Goal: Communication & Community: Answer question/provide support

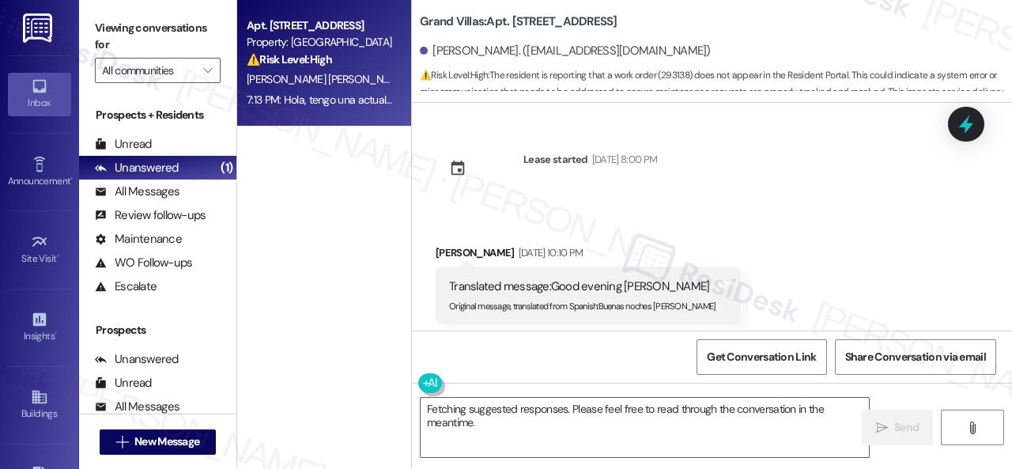
scroll to position [12150, 0]
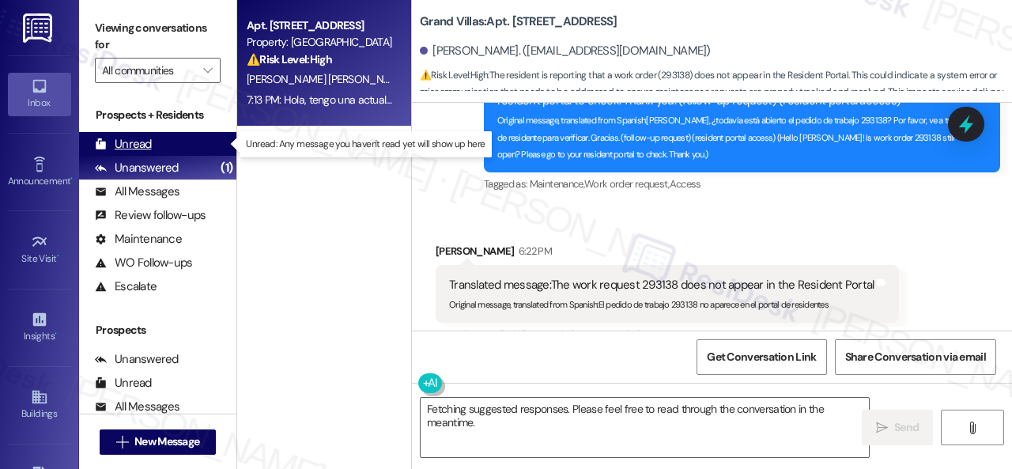
click at [147, 145] on div "Unread" at bounding box center [123, 144] width 57 height 17
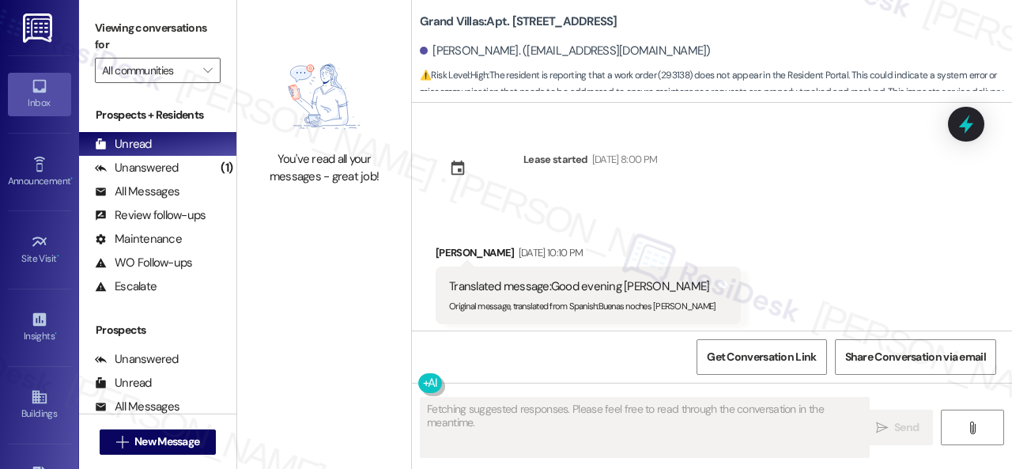
type textarea "Fetching suggested responses. Please feel free to read through the conversation…"
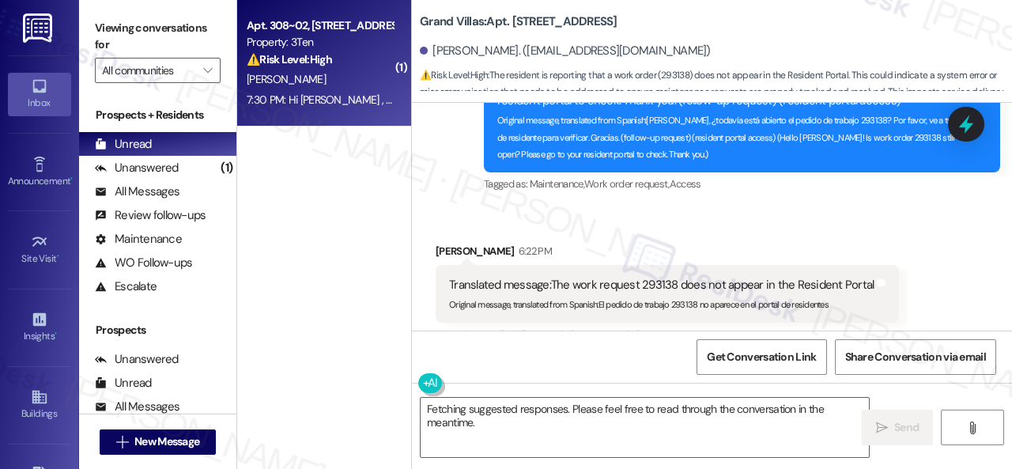
click at [355, 86] on div "[PERSON_NAME]" at bounding box center [319, 80] width 149 height 20
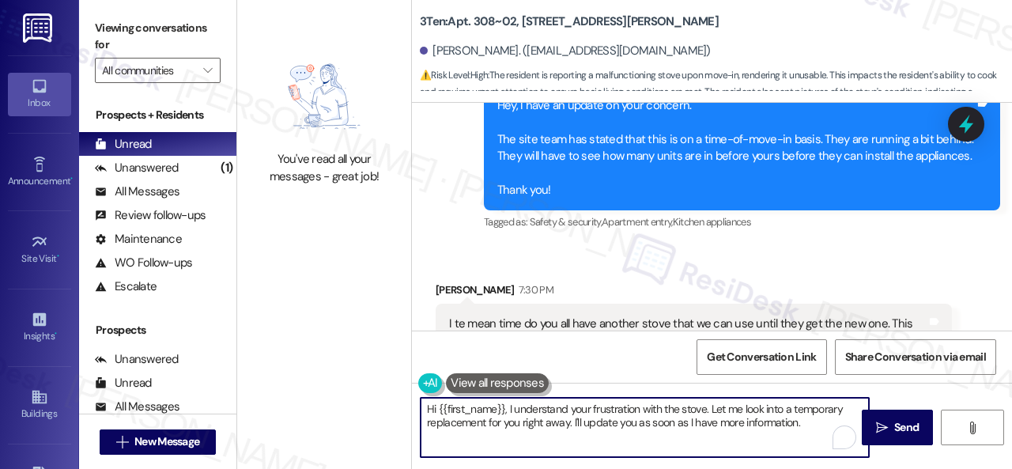
scroll to position [5, 0]
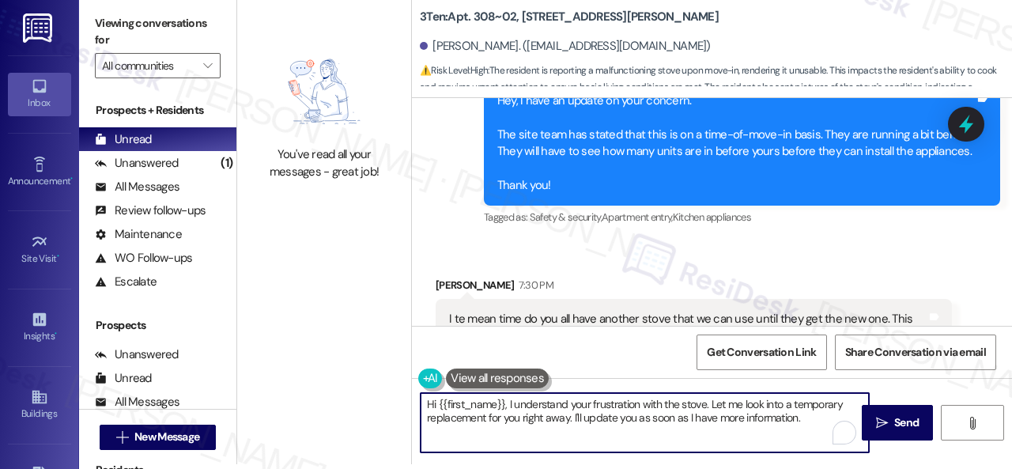
drag, startPoint x: 421, startPoint y: 410, endPoint x: 864, endPoint y: 500, distance: 451.7
click at [864, 468] on html "Inbox Go to Inbox Announcement • Send A Text Announcement Site Visit • Go to Si…" at bounding box center [506, 234] width 1012 height 469
type textarea "I'll forward your inquiry to the site team and let you know as soon as I receiv…"
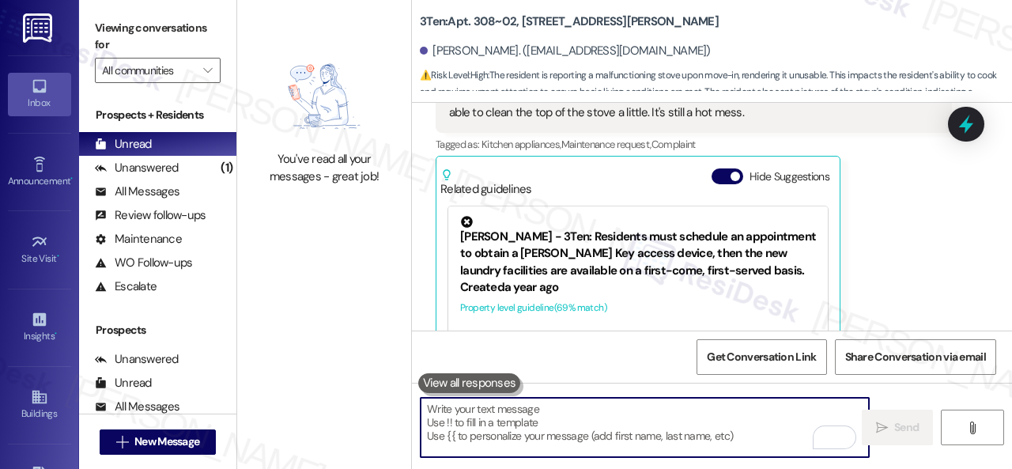
scroll to position [2403, 0]
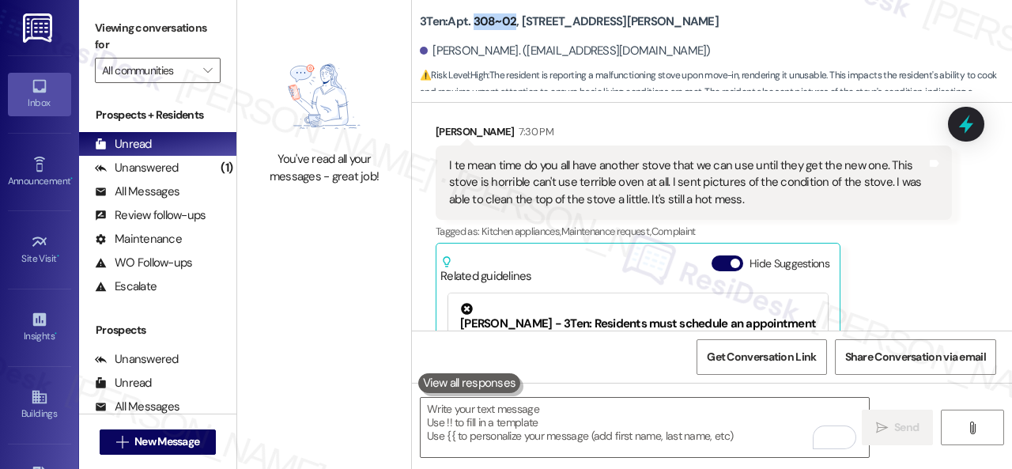
drag, startPoint x: 473, startPoint y: 25, endPoint x: 514, endPoint y: 17, distance: 41.7
click at [514, 17] on b "3Ten: Apt. 308~02, [STREET_ADDRESS][PERSON_NAME]" at bounding box center [569, 21] width 299 height 17
copy b "308~02"
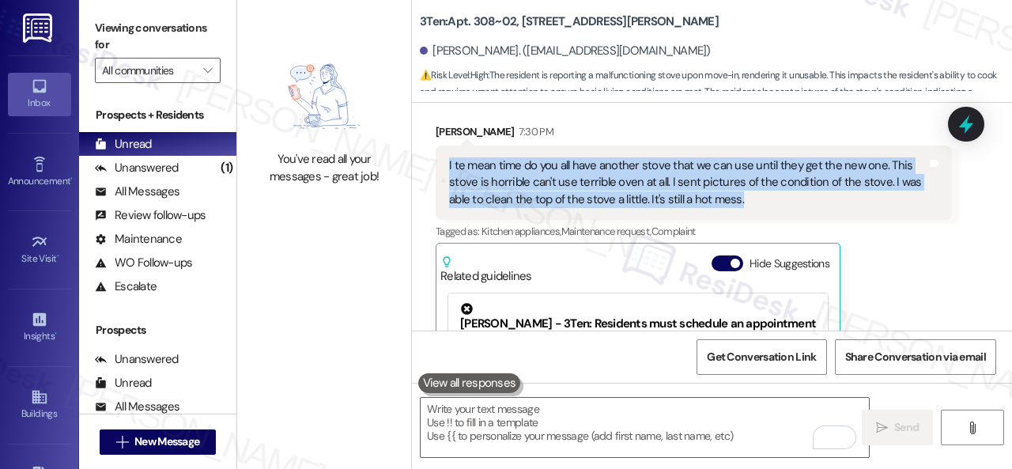
drag, startPoint x: 448, startPoint y: 161, endPoint x: 740, endPoint y: 194, distance: 294.4
click at [740, 194] on div "I te mean time do you all have another stove that we can use until they get the…" at bounding box center [688, 182] width 481 height 51
copy div "I te mean time do you all have another stove that we can use until they get the…"
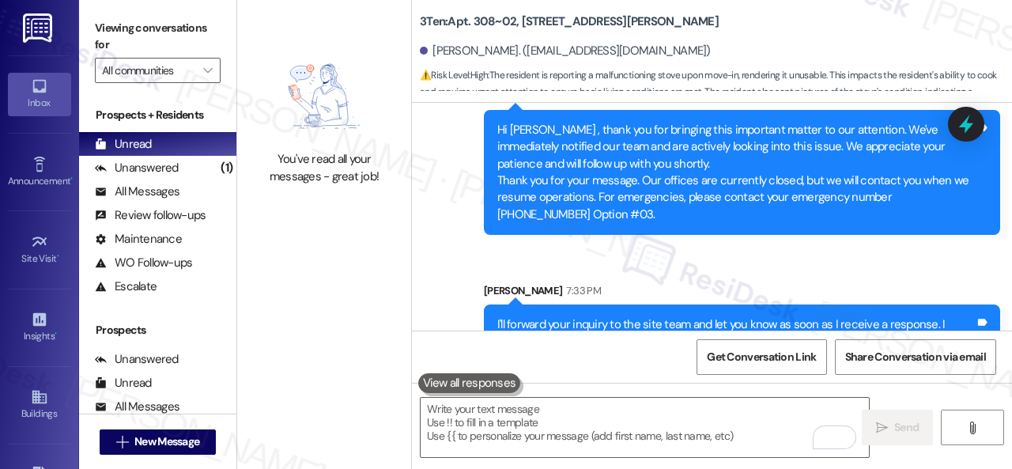
scroll to position [3315, 0]
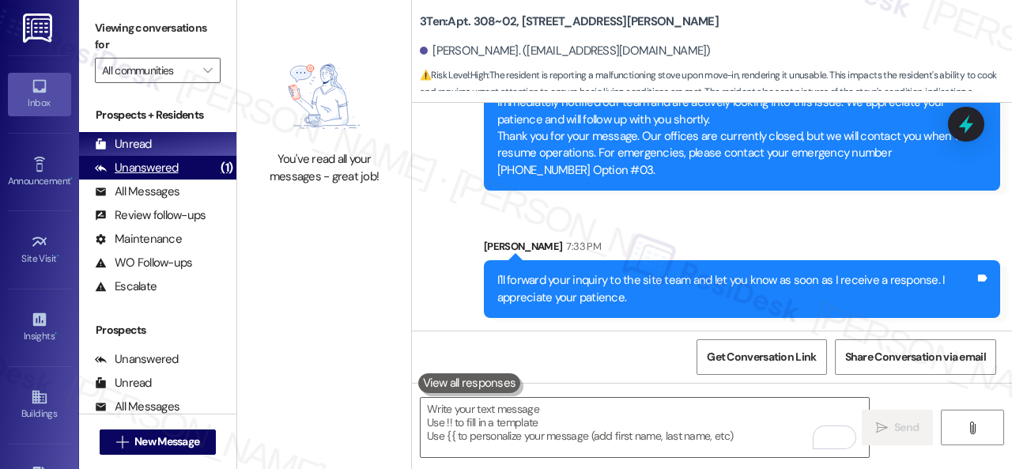
click at [142, 164] on div "Unanswered" at bounding box center [137, 168] width 84 height 17
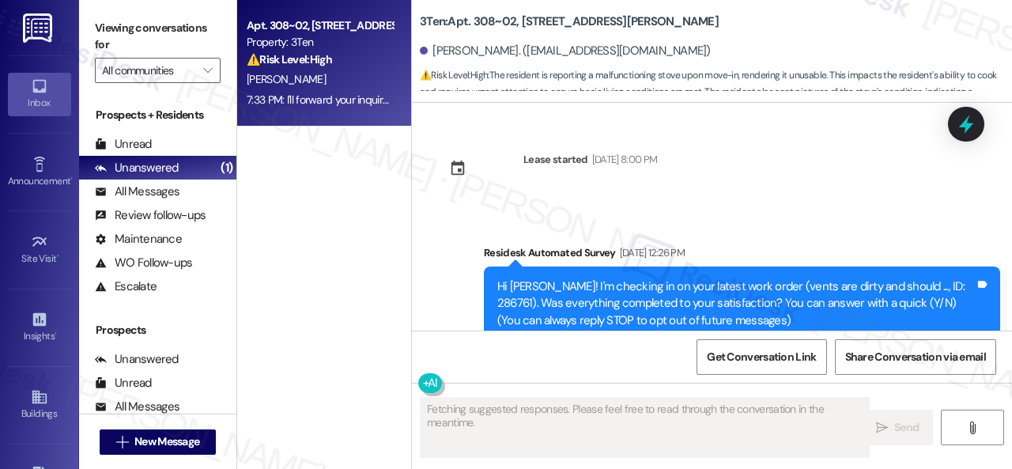
scroll to position [2561, 0]
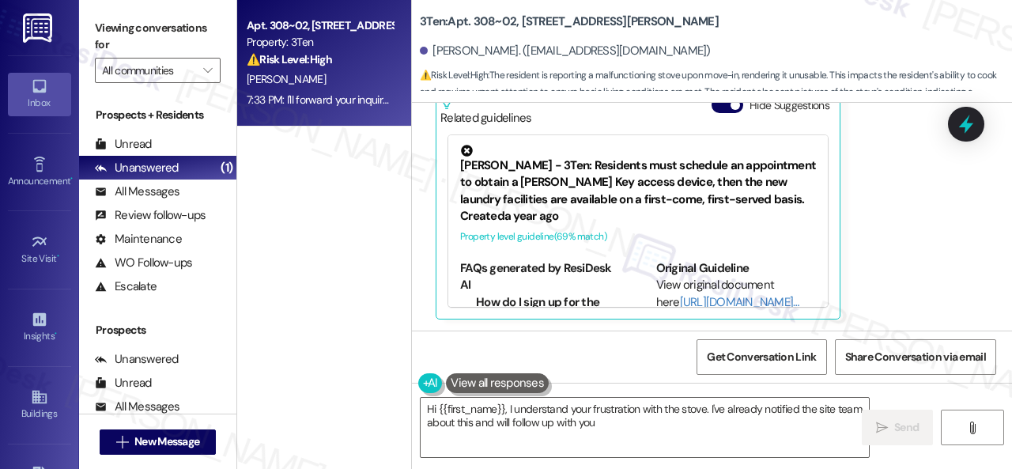
type textarea "Hi {{first_name}}, I understand your frustration with the stove. I've already n…"
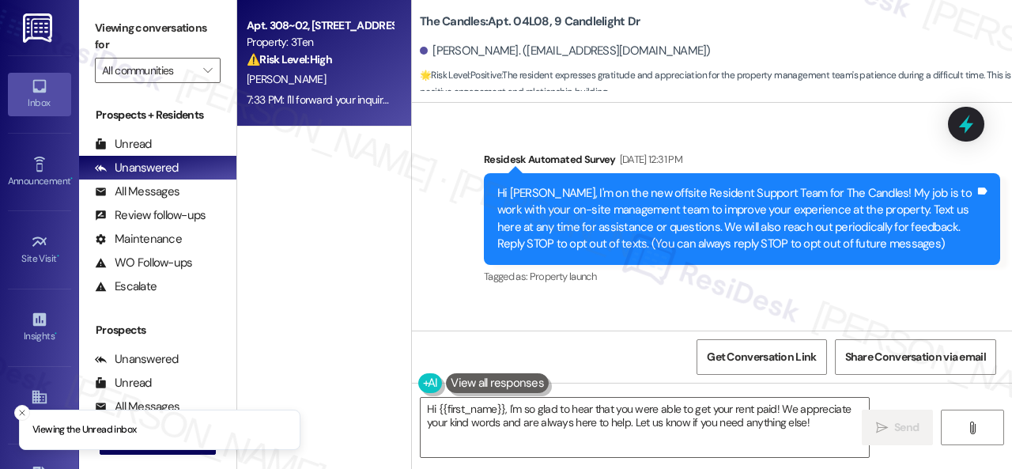
scroll to position [34260, 0]
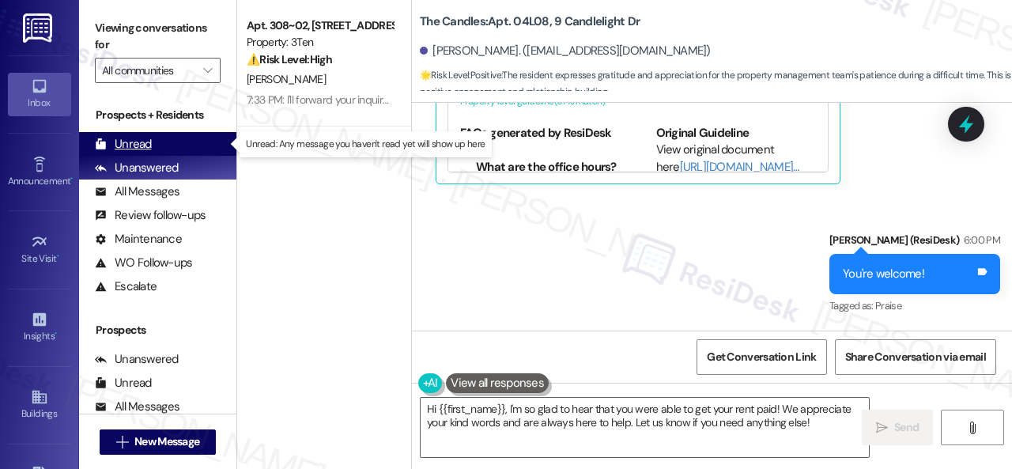
click at [140, 142] on div "Unread" at bounding box center [123, 144] width 57 height 17
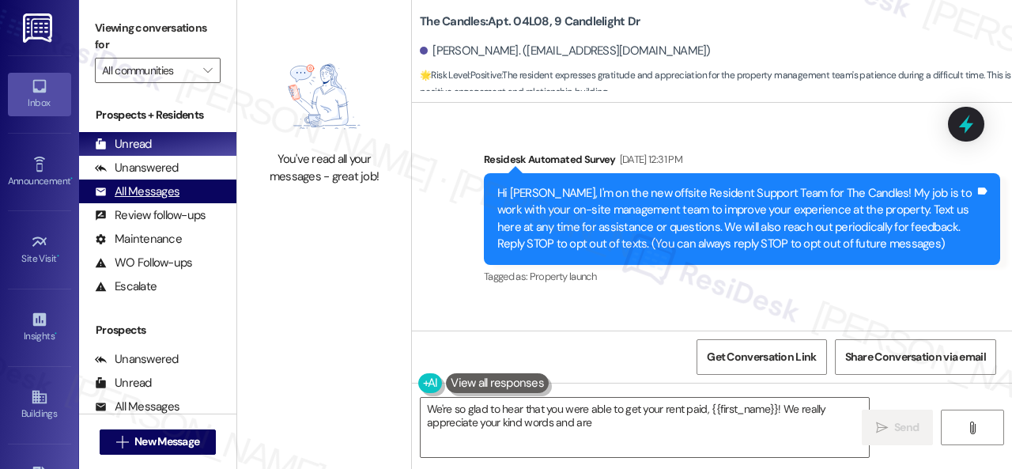
scroll to position [34125, 0]
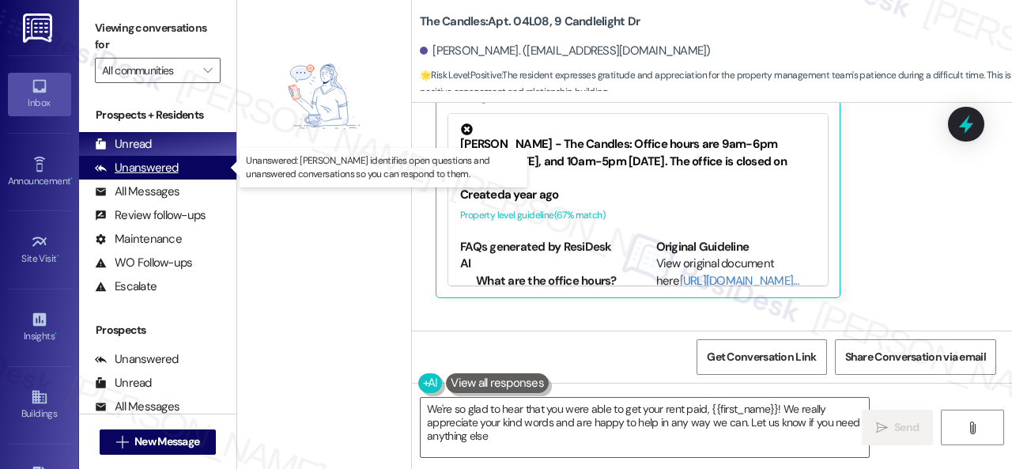
type textarea "We're so glad to hear that you were able to get your rent paid, {{first_name}}!…"
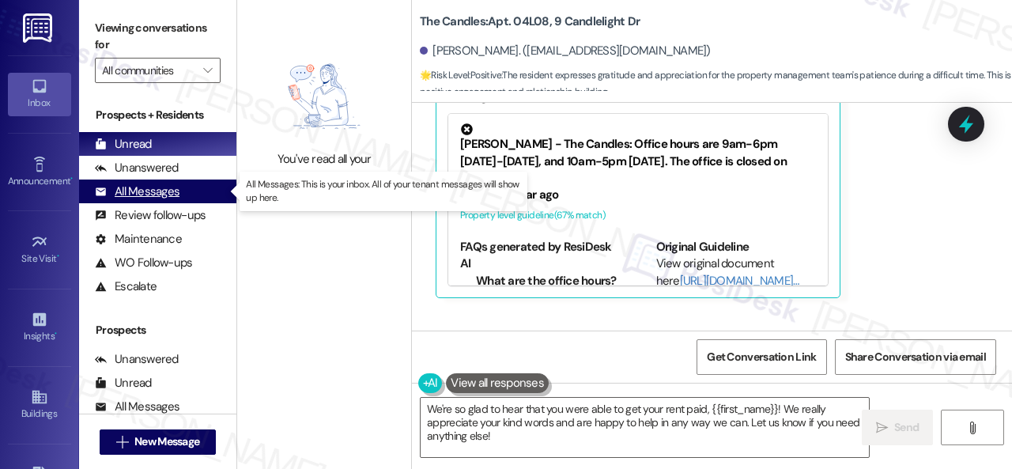
click at [134, 196] on div "All Messages" at bounding box center [137, 191] width 85 height 17
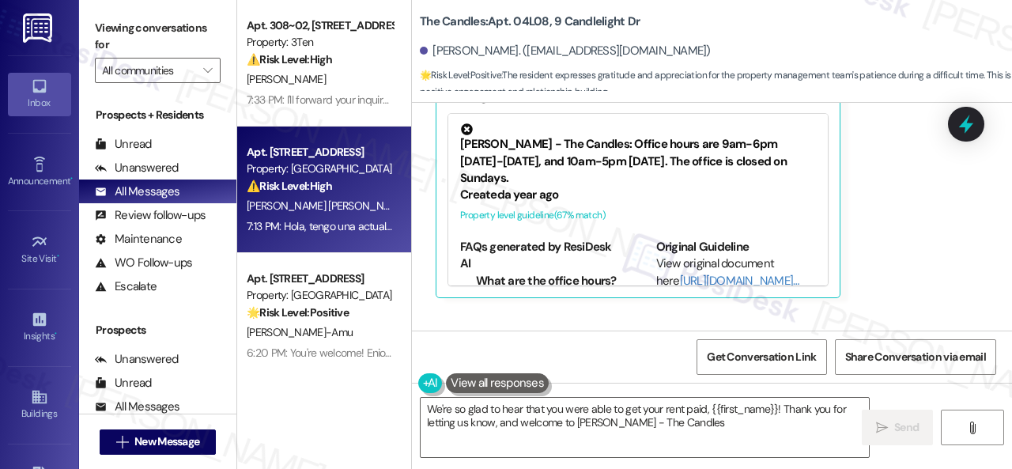
type textarea "We're so glad to hear that you were able to get your rent paid, {{first_name}}!…"
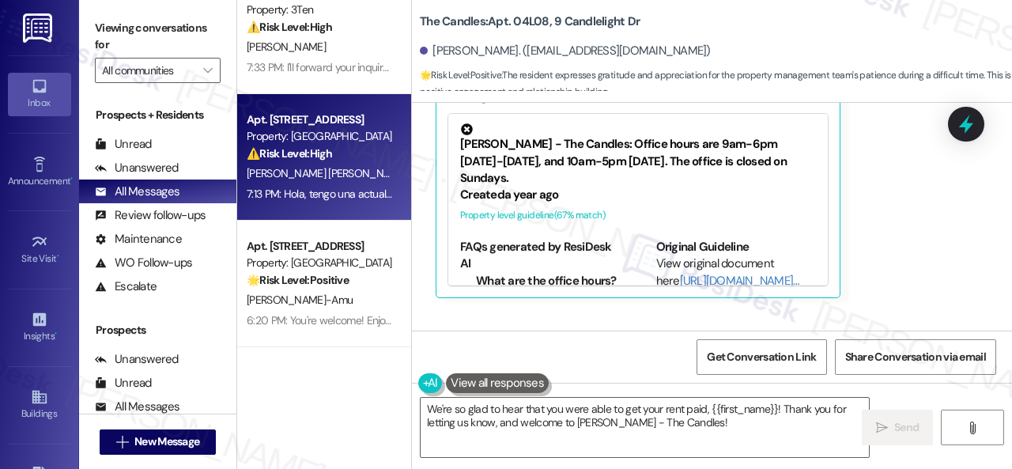
scroll to position [0, 0]
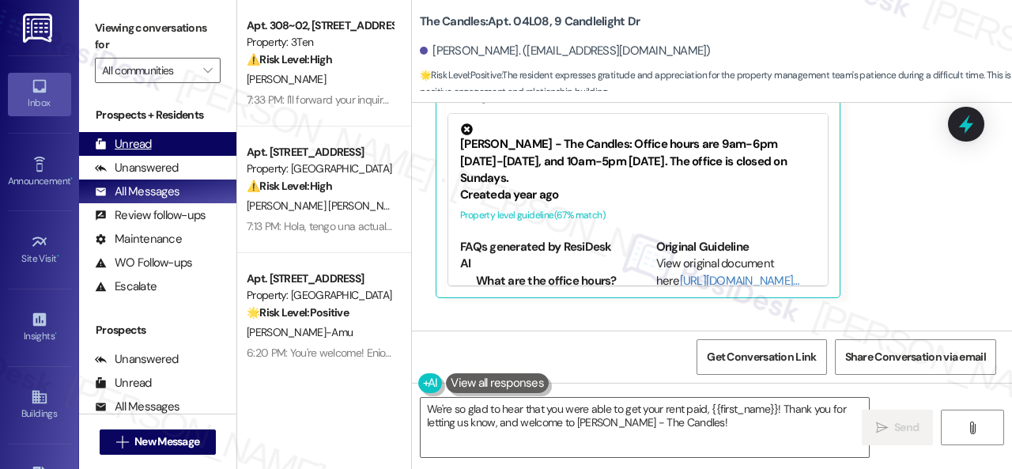
click at [130, 142] on div "Unread" at bounding box center [123, 144] width 57 height 17
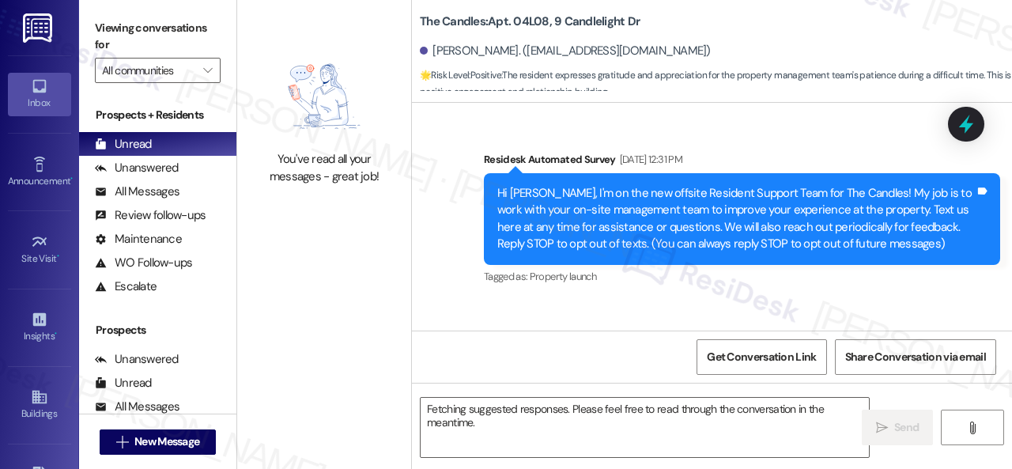
scroll to position [34125, 0]
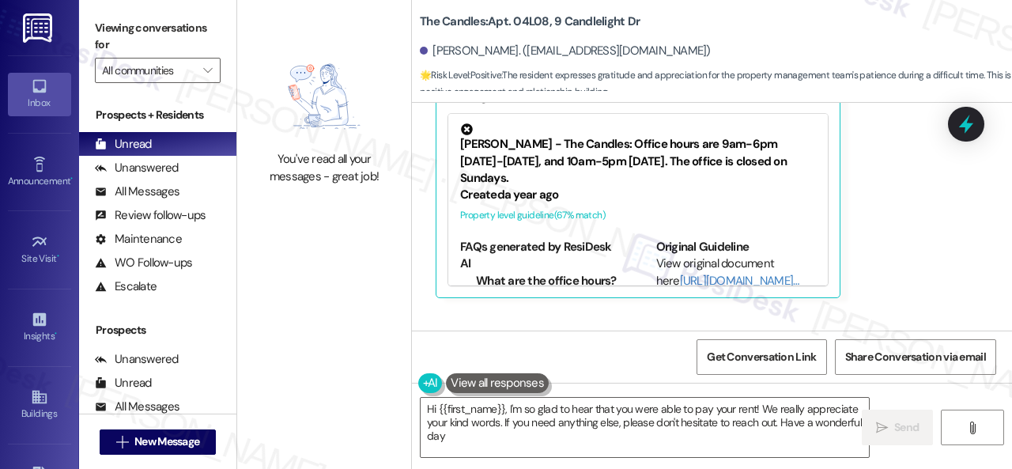
type textarea "Hi {{first_name}}, I'm so glad to hear that you were able to pay your rent! We …"
click at [334, 241] on div "You've read all your messages - great job!" at bounding box center [324, 234] width 174 height 469
